Goal: Check status: Check status

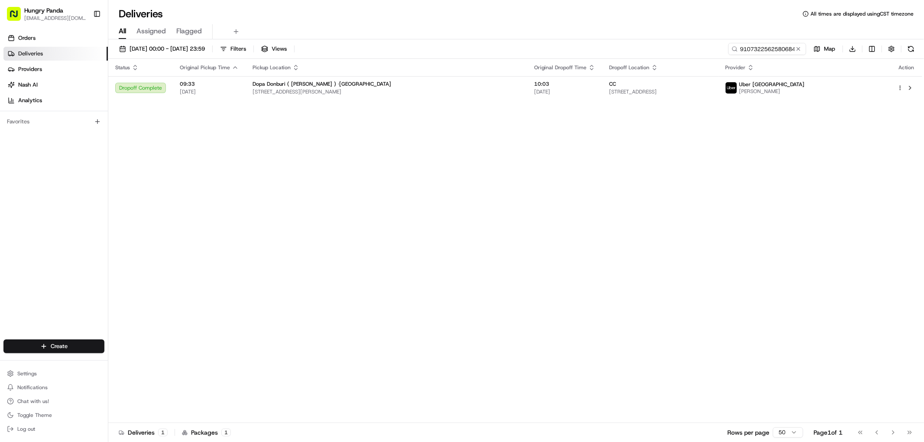
scroll to position [0, 26]
click at [763, 49] on input "9107322562580684515871111135278191470" at bounding box center [767, 49] width 78 height 12
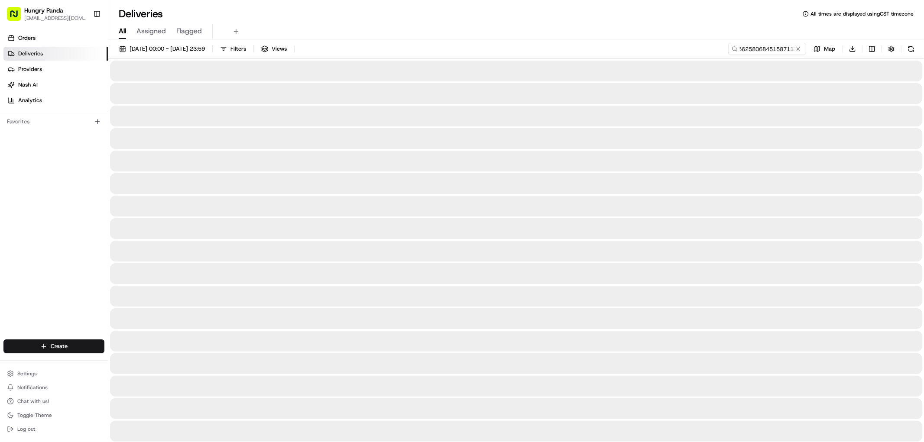
click at [763, 49] on input "9107322562580684515871111135278191470" at bounding box center [767, 49] width 78 height 12
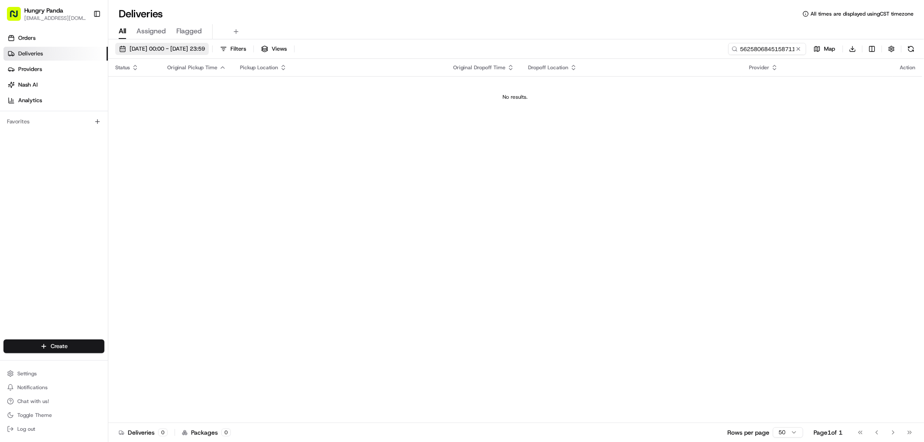
type input "5625806845158711111352"
click at [183, 45] on span "[DATE] 00:00 - [DATE] 23:59" at bounding box center [166, 49] width 75 height 8
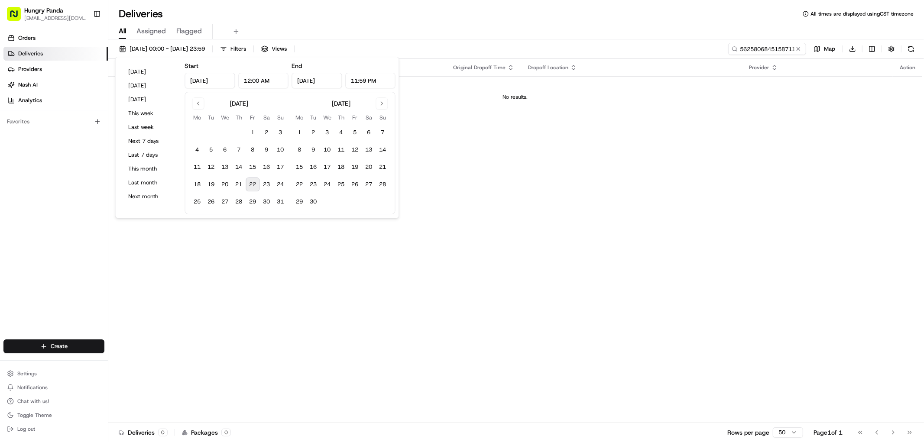
click at [249, 187] on button "22" at bounding box center [253, 185] width 14 height 14
type input "[DATE]"
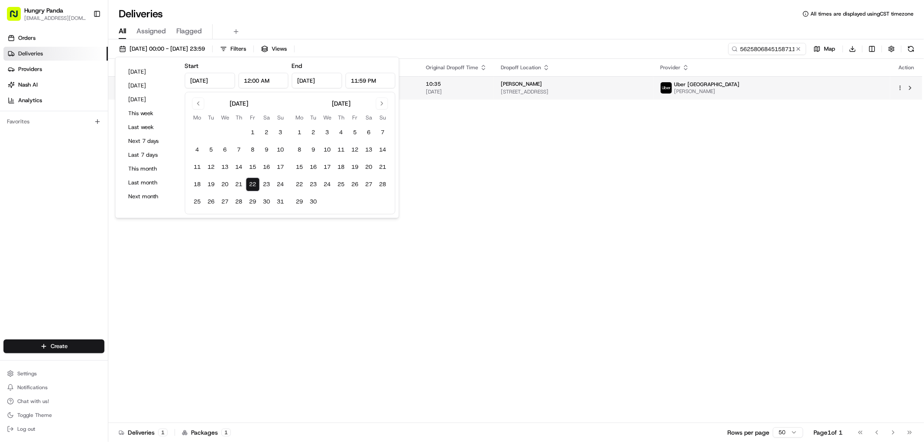
click at [647, 84] on div "[PERSON_NAME]" at bounding box center [574, 84] width 146 height 7
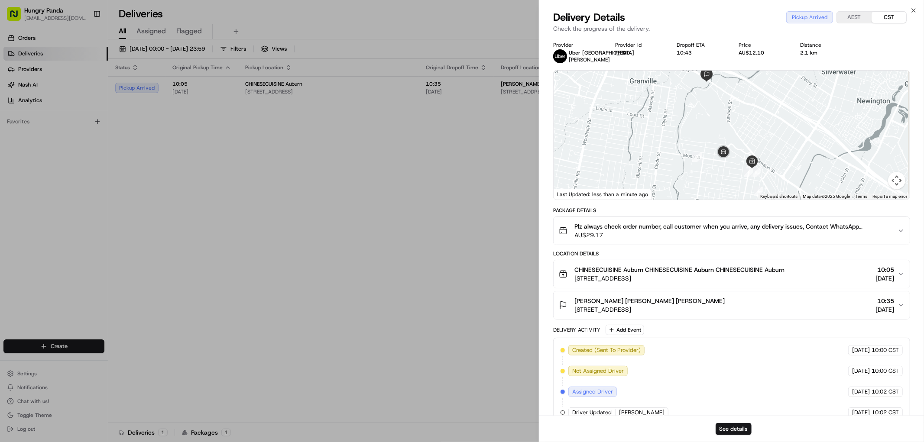
drag, startPoint x: 792, startPoint y: 166, endPoint x: 790, endPoint y: 158, distance: 7.9
click at [790, 158] on div at bounding box center [731, 135] width 356 height 129
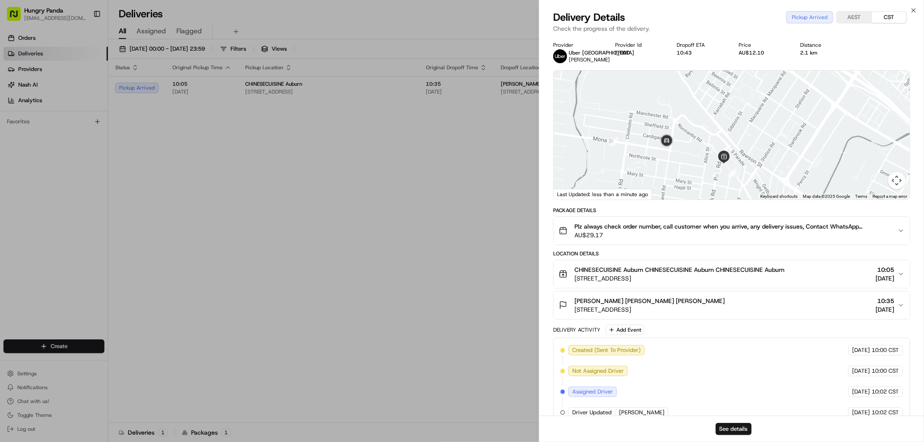
drag, startPoint x: 778, startPoint y: 161, endPoint x: 778, endPoint y: 155, distance: 6.1
click at [778, 155] on div at bounding box center [731, 135] width 356 height 129
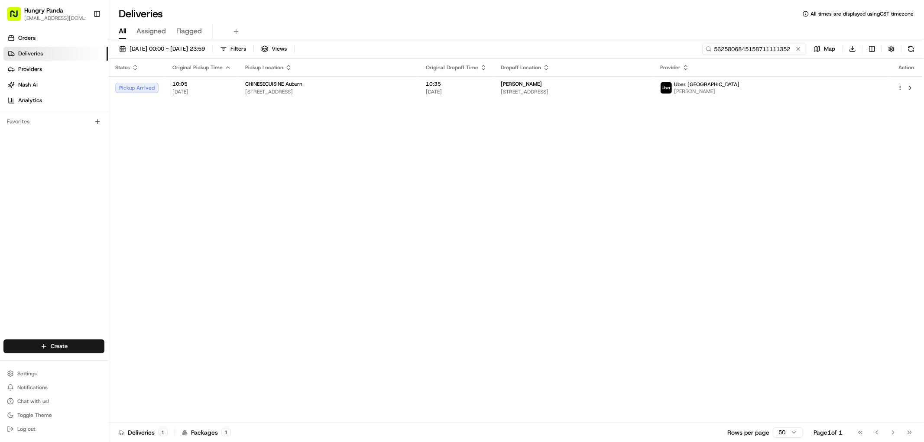
click at [776, 50] on input "5625806845158711111352" at bounding box center [754, 49] width 104 height 12
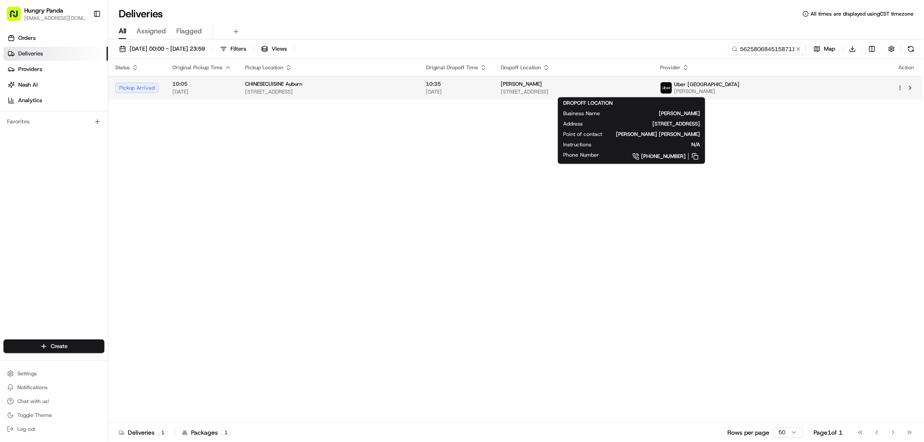
click at [647, 84] on div "[PERSON_NAME]" at bounding box center [574, 84] width 146 height 7
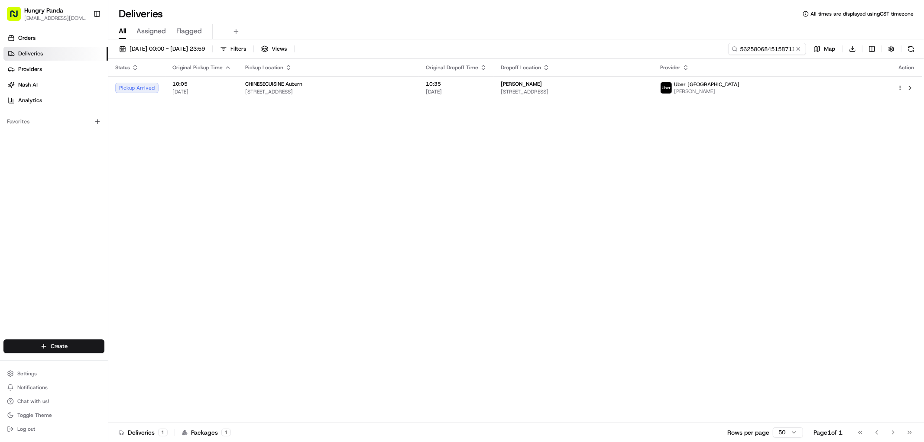
drag, startPoint x: 418, startPoint y: 196, endPoint x: 497, endPoint y: 43, distance: 172.0
click at [779, 53] on input "5625806845158711111352" at bounding box center [754, 49] width 104 height 12
paste input "712984563575172740959"
type input "712984563575172740959"
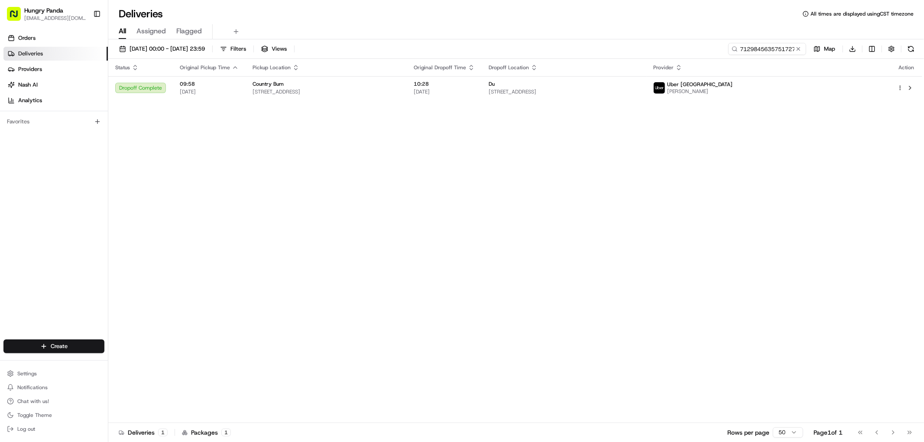
click at [781, 132] on div "Status Original Pickup Time Pickup Location Original Dropoff Time Dropoff Locat…" at bounding box center [515, 241] width 814 height 364
click at [639, 90] on span "[STREET_ADDRESS]" at bounding box center [563, 91] width 151 height 7
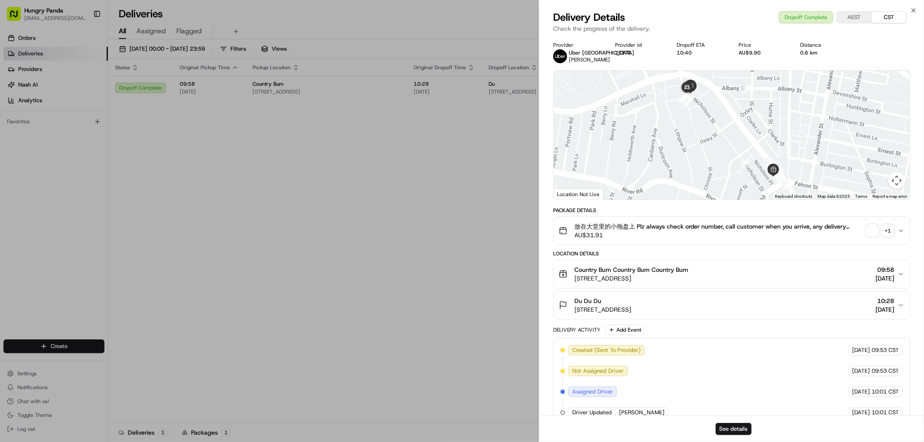
click at [891, 232] on div "+ 1" at bounding box center [888, 231] width 12 height 12
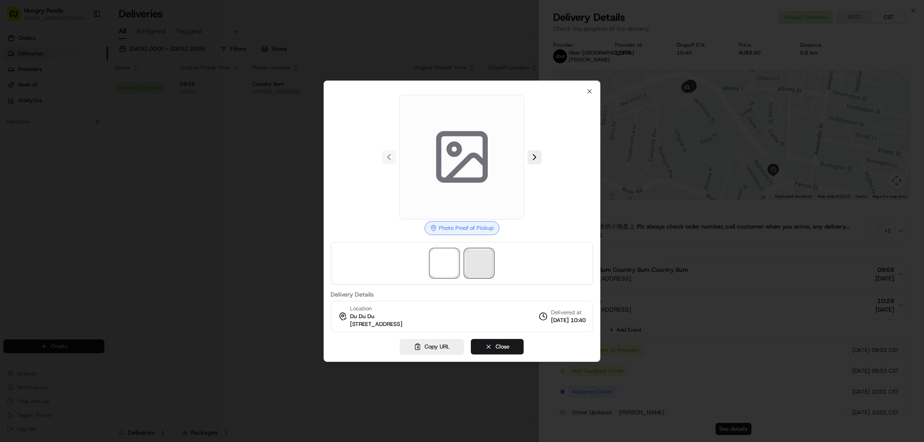
click at [482, 262] on span at bounding box center [479, 263] width 28 height 28
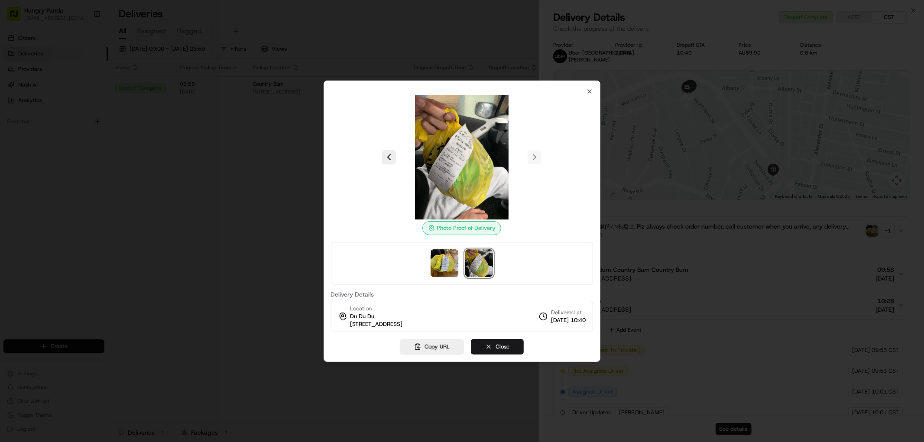
click at [636, 224] on div at bounding box center [462, 221] width 924 height 442
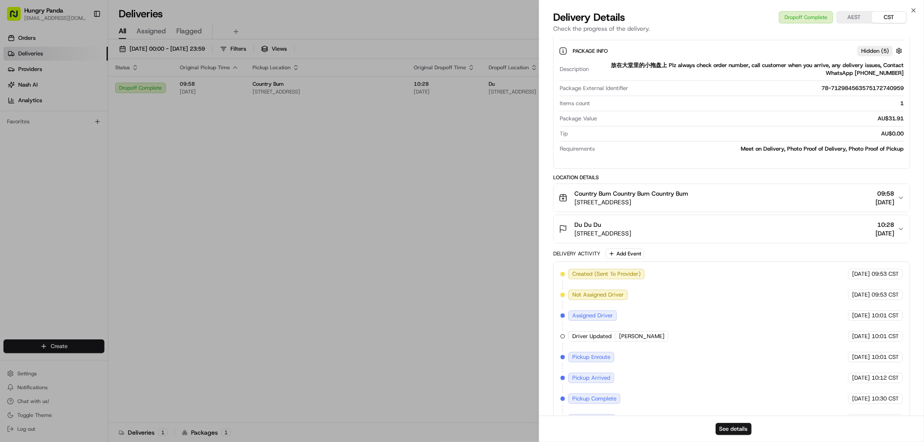
scroll to position [275, 0]
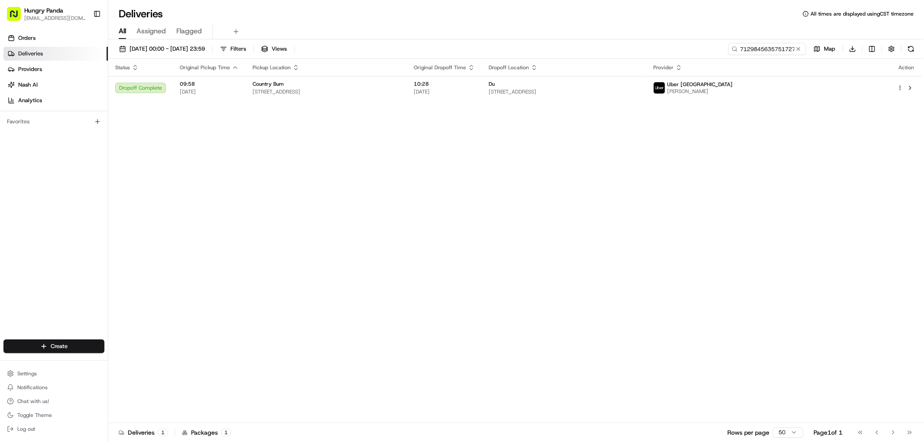
click at [758, 40] on div "[DATE] 00:00 - [DATE] 23:59 Filters Views 712984563575172740959 Map Download St…" at bounding box center [515, 241] width 815 height 404
click at [759, 49] on input "712984563575172740959" at bounding box center [754, 49] width 104 height 12
paste input "87248595455527408413"
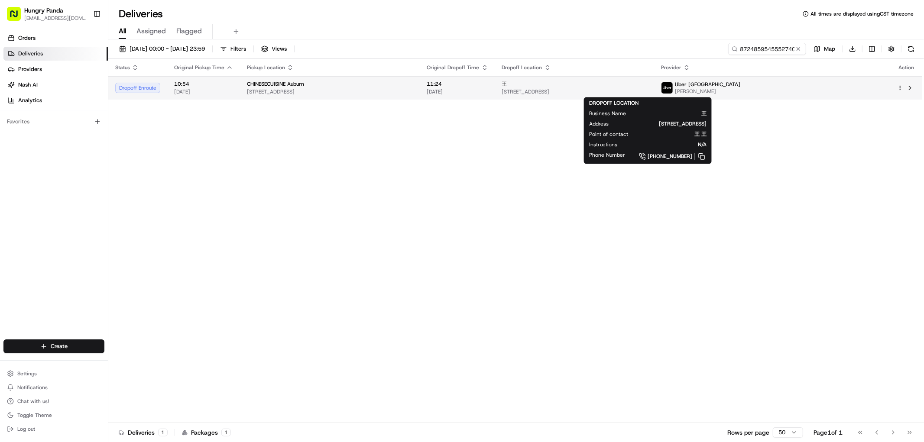
click at [647, 92] on span "[STREET_ADDRESS]" at bounding box center [574, 91] width 145 height 7
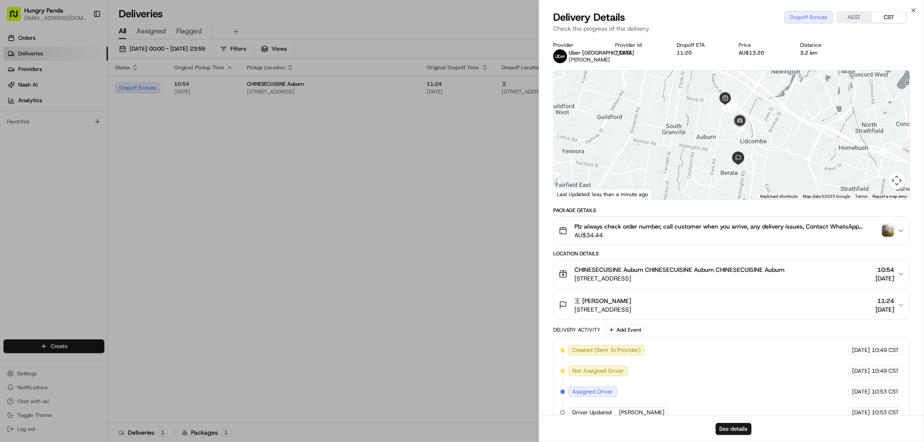
drag, startPoint x: 761, startPoint y: 126, endPoint x: 760, endPoint y: 143, distance: 17.3
click at [761, 143] on div at bounding box center [731, 135] width 356 height 129
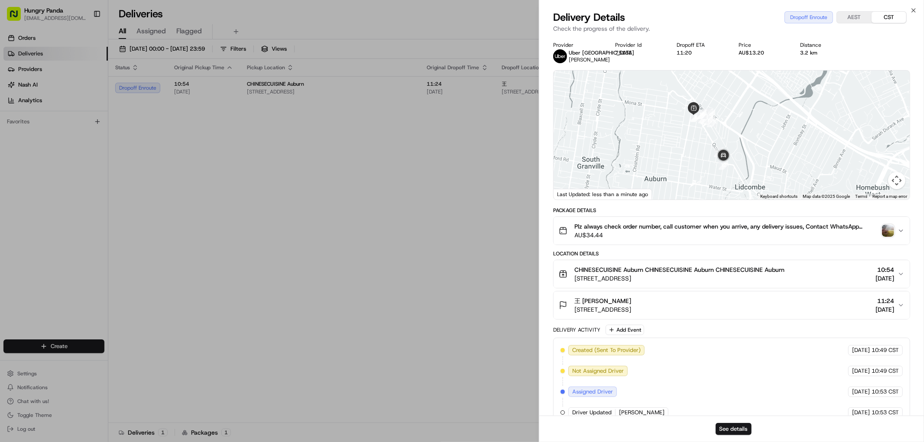
drag, startPoint x: 760, startPoint y: 143, endPoint x: 752, endPoint y: 123, distance: 22.0
click at [758, 133] on div at bounding box center [731, 135] width 356 height 129
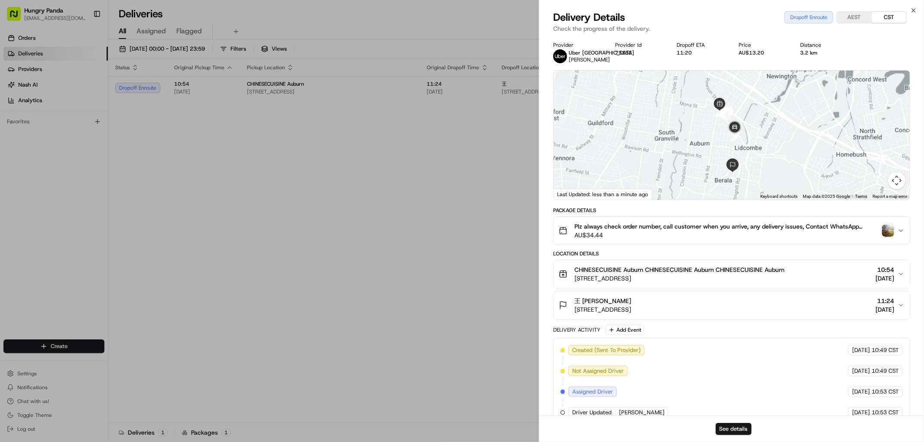
click at [753, 130] on div at bounding box center [731, 135] width 356 height 129
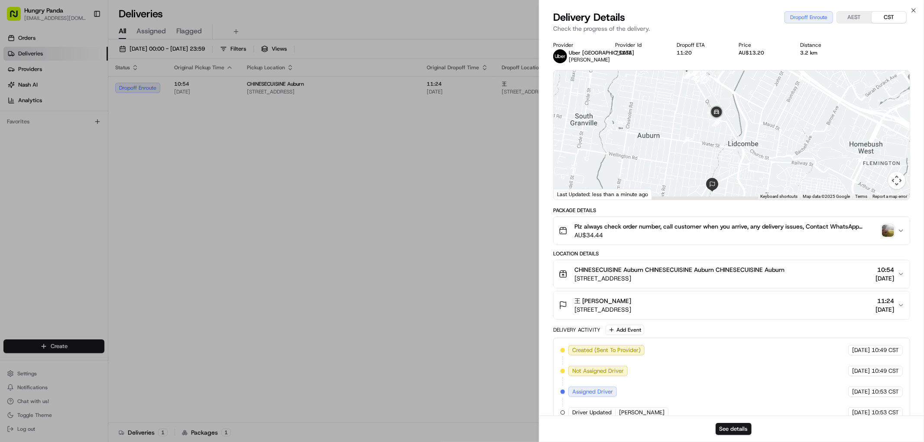
drag, startPoint x: 751, startPoint y: 130, endPoint x: 751, endPoint y: 126, distance: 4.8
click at [751, 126] on div at bounding box center [731, 135] width 356 height 129
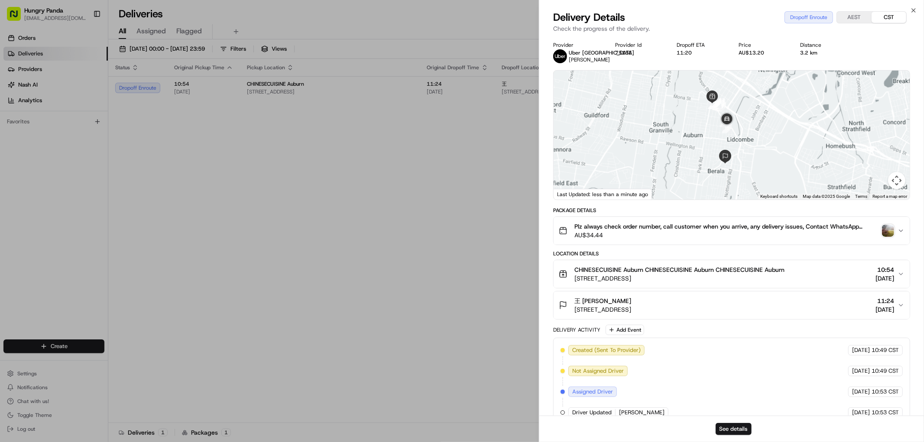
drag, startPoint x: 749, startPoint y: 128, endPoint x: 744, endPoint y: 135, distance: 8.9
click at [744, 135] on div at bounding box center [731, 135] width 356 height 129
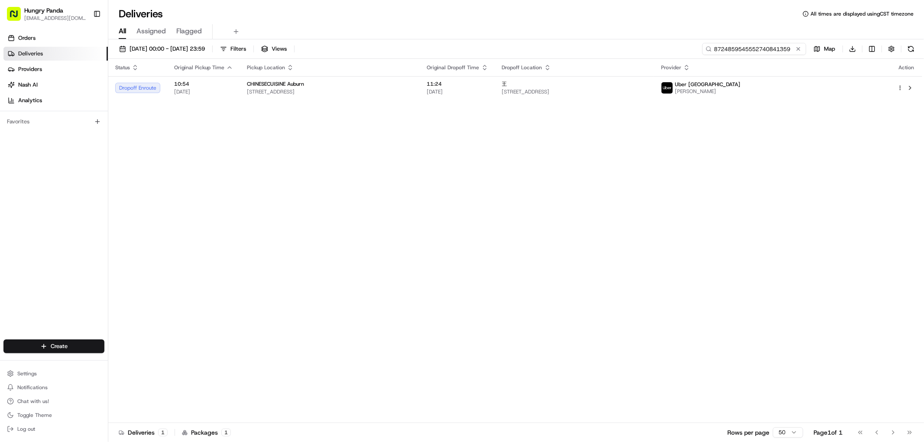
click at [777, 50] on input "8724859545552740841359" at bounding box center [754, 49] width 104 height 12
paste input "472681715575074779921"
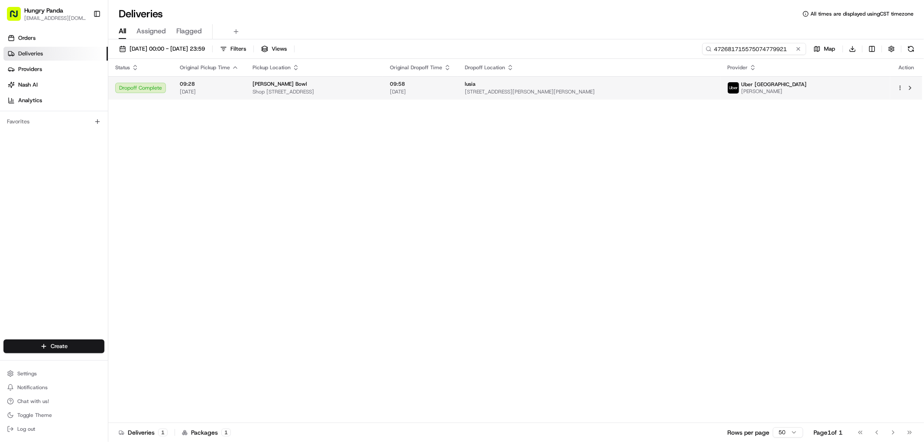
type input "472681715575074779921"
click at [648, 90] on span "[STREET_ADDRESS][PERSON_NAME][PERSON_NAME]" at bounding box center [589, 91] width 249 height 7
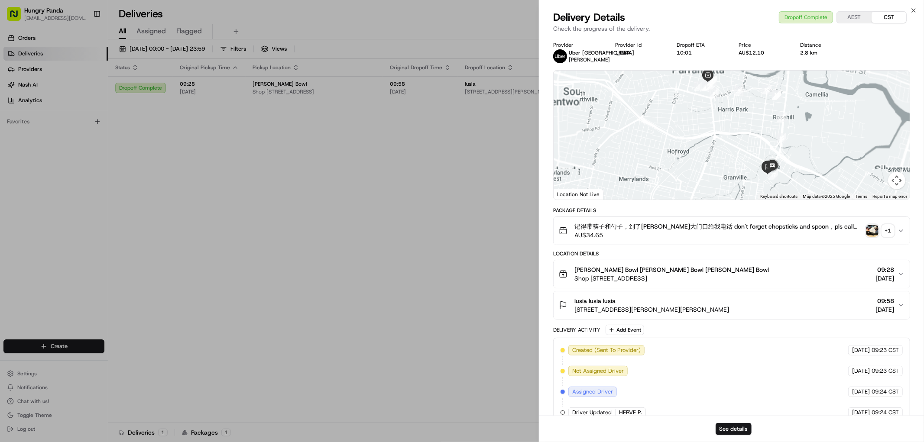
drag, startPoint x: 723, startPoint y: 144, endPoint x: 708, endPoint y: 146, distance: 15.7
click at [708, 146] on div at bounding box center [731, 135] width 356 height 129
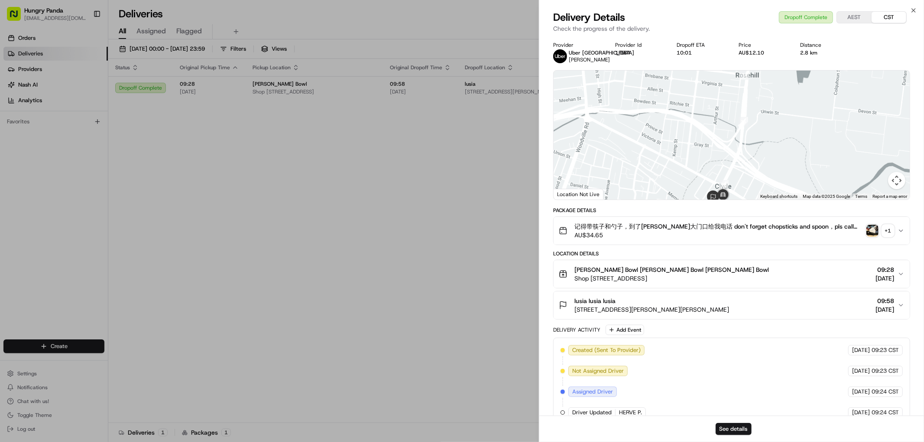
drag, startPoint x: 768, startPoint y: 166, endPoint x: 761, endPoint y: 145, distance: 22.3
click at [761, 145] on div at bounding box center [731, 135] width 356 height 129
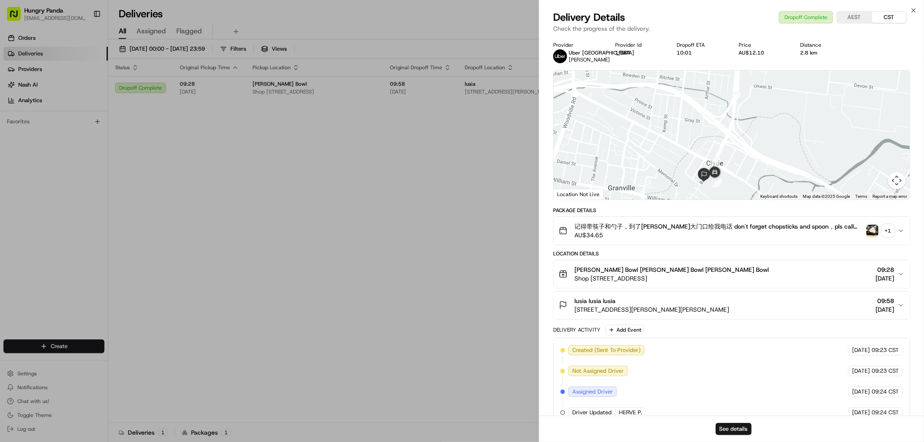
click at [798, 162] on div at bounding box center [731, 135] width 356 height 129
click at [888, 227] on div "+ 1" at bounding box center [888, 231] width 12 height 12
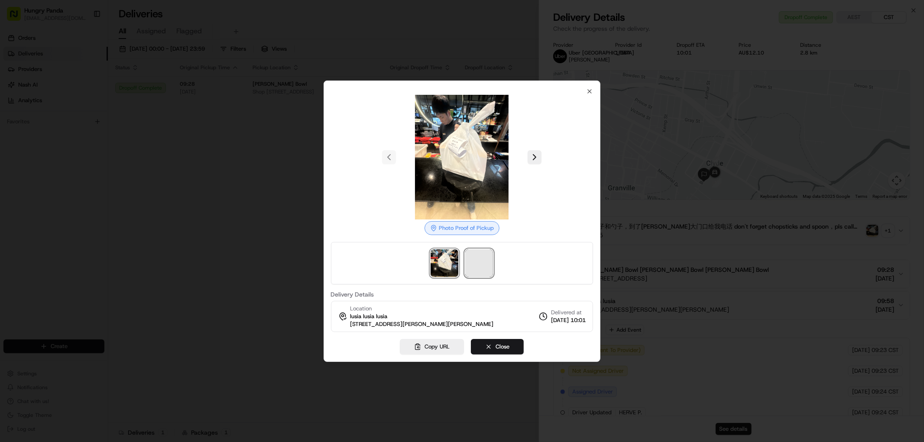
click at [480, 263] on span at bounding box center [479, 263] width 28 height 28
